Goal: Task Accomplishment & Management: Complete application form

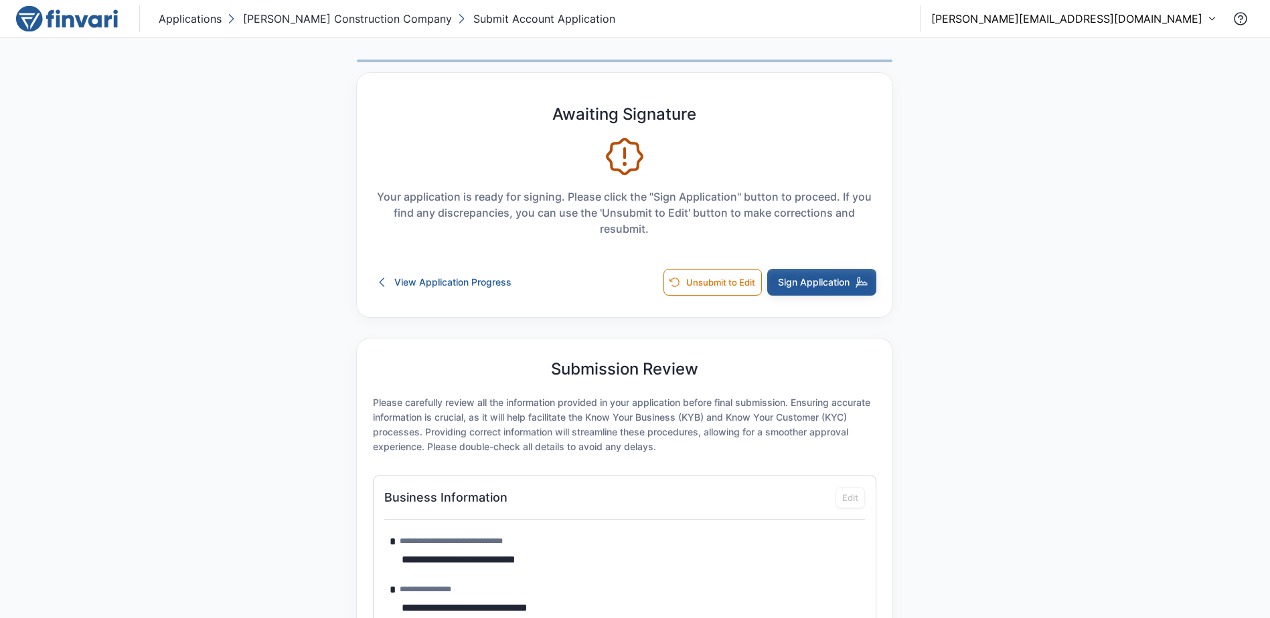
click at [844, 282] on button "Sign Application" at bounding box center [821, 282] width 109 height 27
click at [873, 280] on button "Sign Application" at bounding box center [821, 282] width 109 height 27
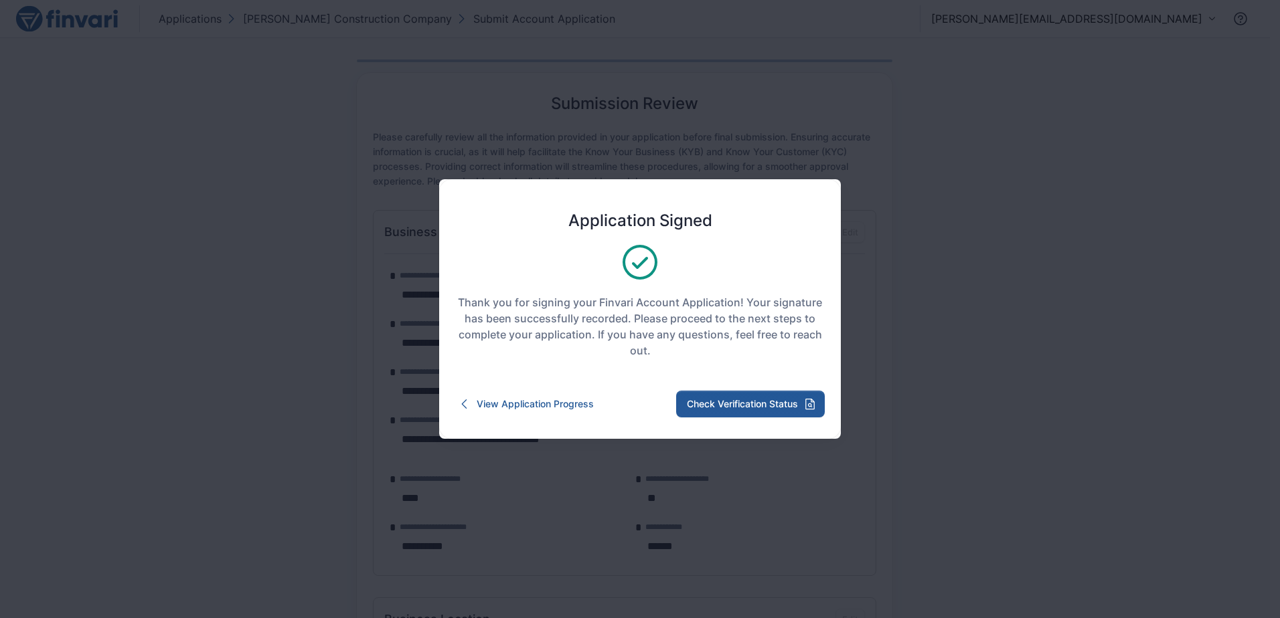
click at [778, 411] on button "Check Verification Status" at bounding box center [750, 404] width 149 height 27
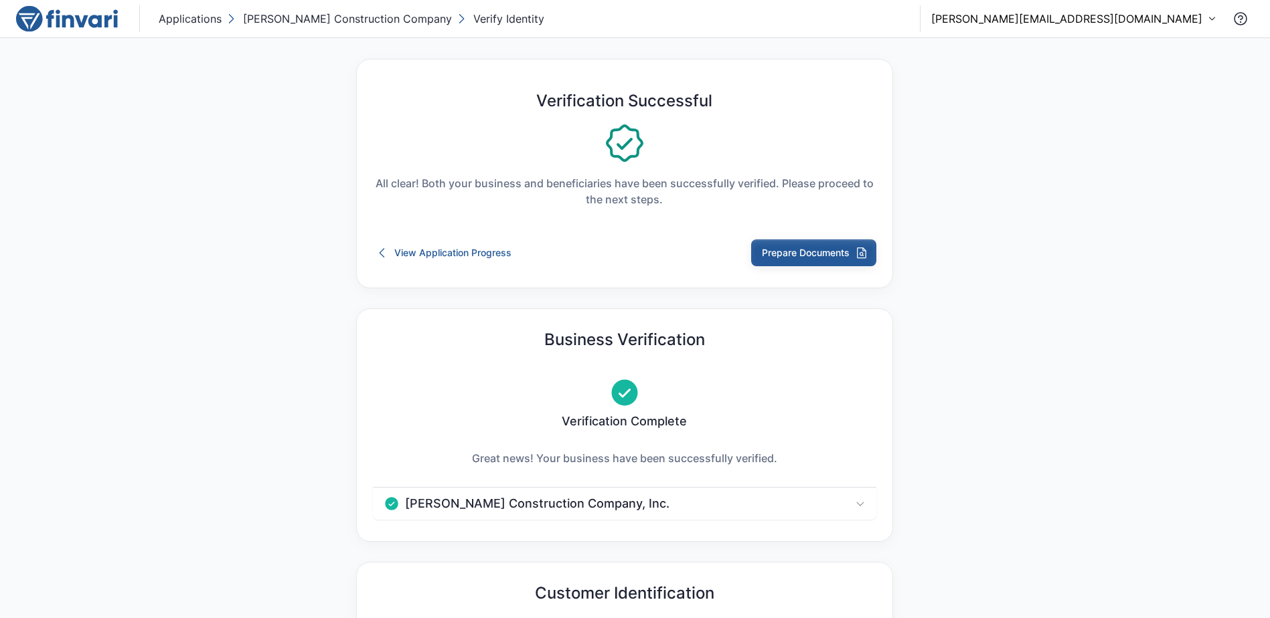
click at [786, 246] on button "Prepare Documents" at bounding box center [813, 253] width 125 height 27
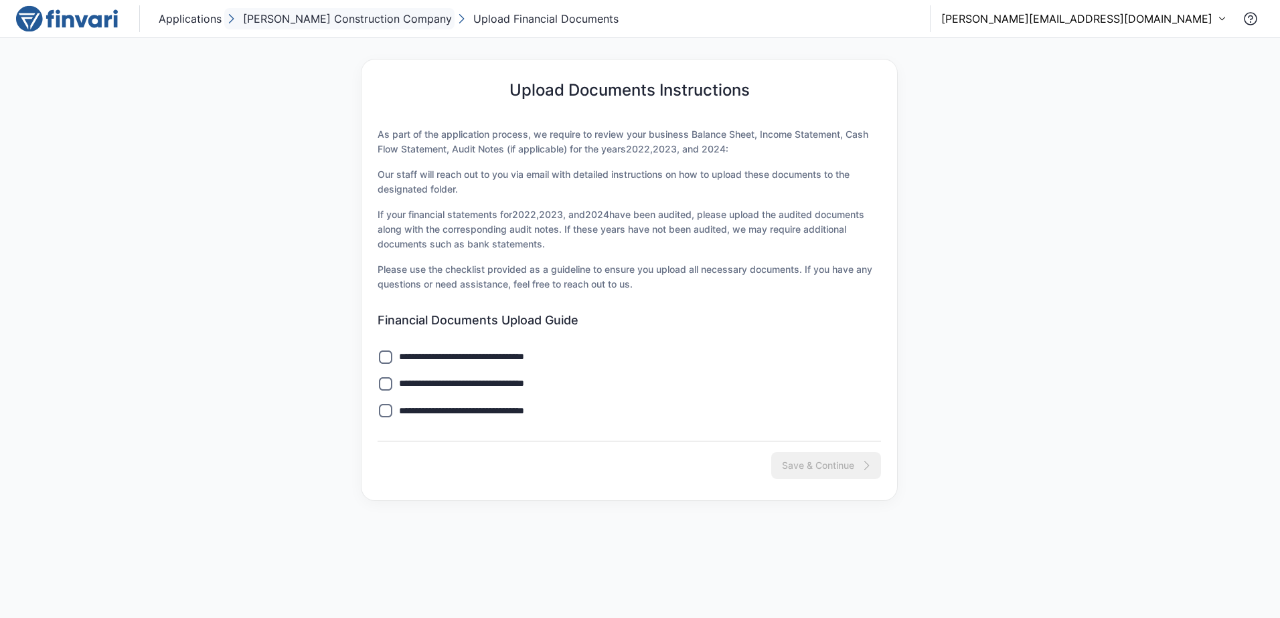
click at [283, 21] on p "[PERSON_NAME] Construction Company" at bounding box center [347, 19] width 209 height 16
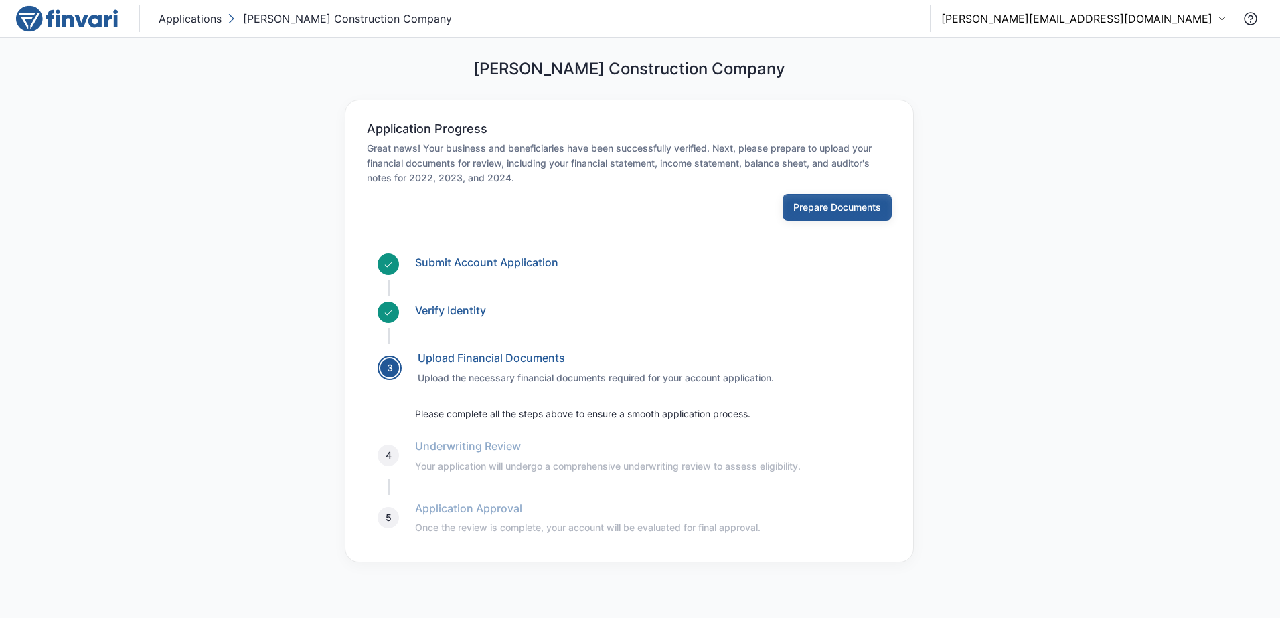
click at [845, 217] on button "Prepare Documents" at bounding box center [836, 207] width 109 height 27
